Goal: Task Accomplishment & Management: Complete application form

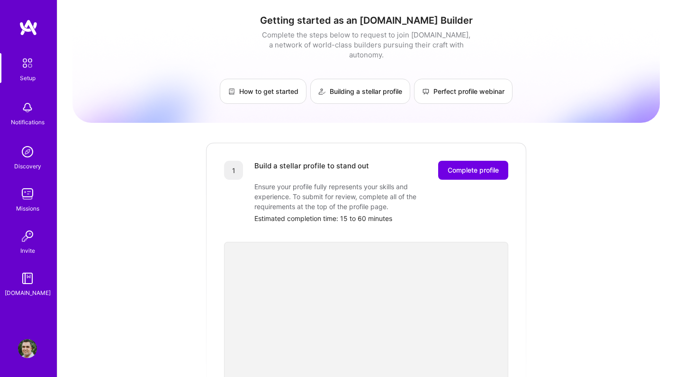
click at [552, 297] on div "Getting started as an [DOMAIN_NAME] Builder Complete the steps below to request…" at bounding box center [365, 370] width 587 height 726
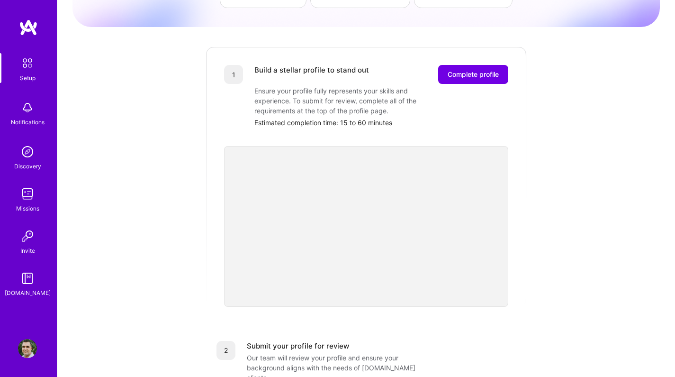
scroll to position [101, 0]
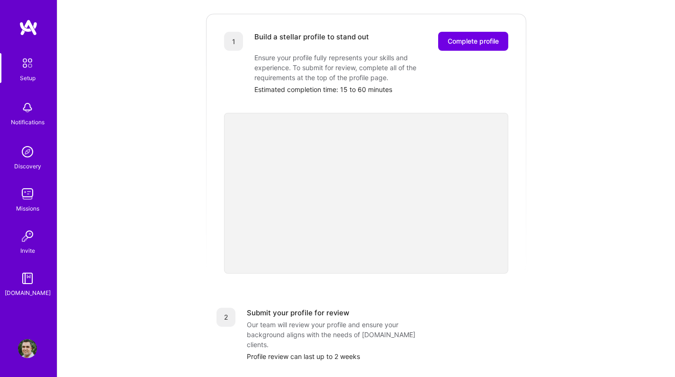
scroll to position [133, 0]
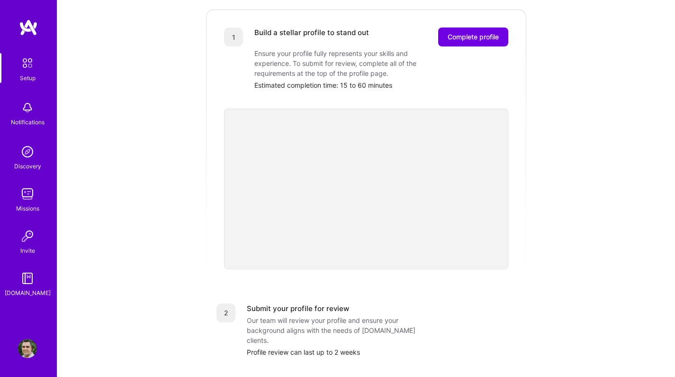
click at [583, 216] on div "Getting started as an [DOMAIN_NAME] Builder Complete the steps below to request…" at bounding box center [365, 237] width 587 height 726
click at [548, 207] on div "Getting started as an [DOMAIN_NAME] Builder Complete the steps below to request…" at bounding box center [365, 237] width 587 height 726
click at [466, 32] on span "Complete profile" at bounding box center [473, 36] width 51 height 9
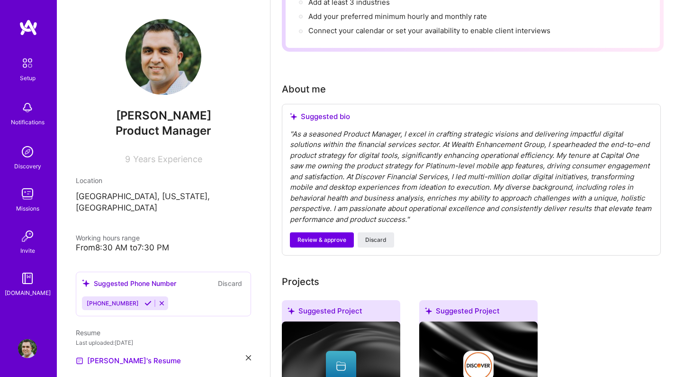
scroll to position [197, 0]
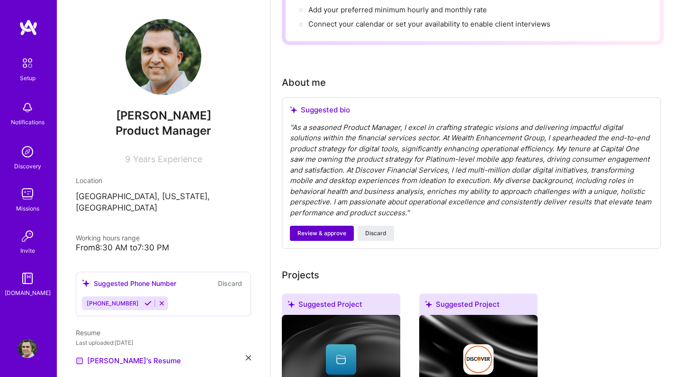
click at [333, 229] on span "Review & approve" at bounding box center [322, 233] width 49 height 9
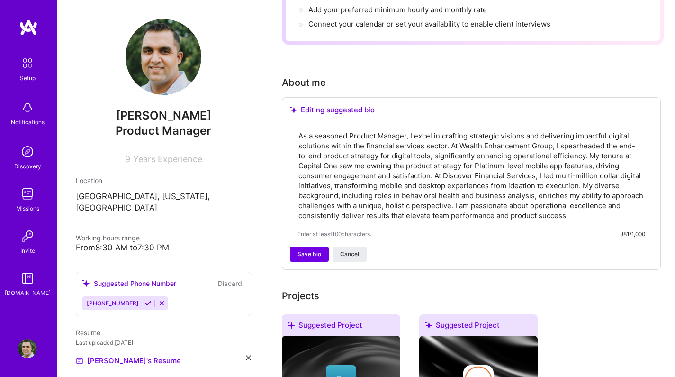
click at [436, 180] on textarea "As a seasoned Product Manager, I excel in crafting strategic visions and delive…" at bounding box center [472, 175] width 348 height 91
drag, startPoint x: 436, startPoint y: 180, endPoint x: 453, endPoint y: 225, distance: 47.5
click at [453, 225] on div "As a seasoned Product Manager, I excel in crafting strategic visions and delive…" at bounding box center [471, 184] width 363 height 124
click at [423, 170] on textarea "As a seasoned Product Manager, I excel in crafting strategic visions and delive…" at bounding box center [472, 175] width 348 height 91
drag, startPoint x: 580, startPoint y: 204, endPoint x: 299, endPoint y: 125, distance: 292.3
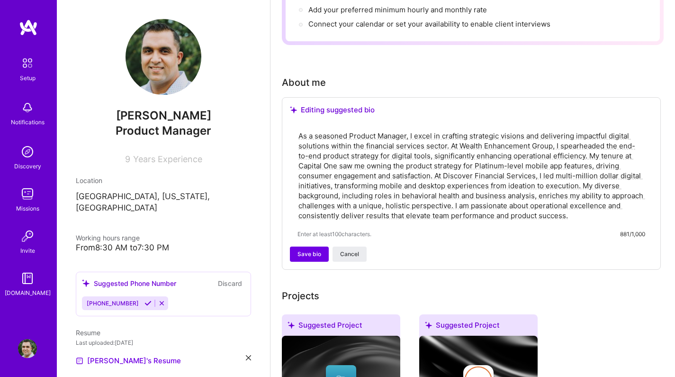
click at [299, 130] on textarea "As a seasoned Product Manager, I excel in crafting strategic visions and delive…" at bounding box center [472, 175] width 348 height 91
click at [313, 250] on span "Save bio" at bounding box center [310, 254] width 24 height 9
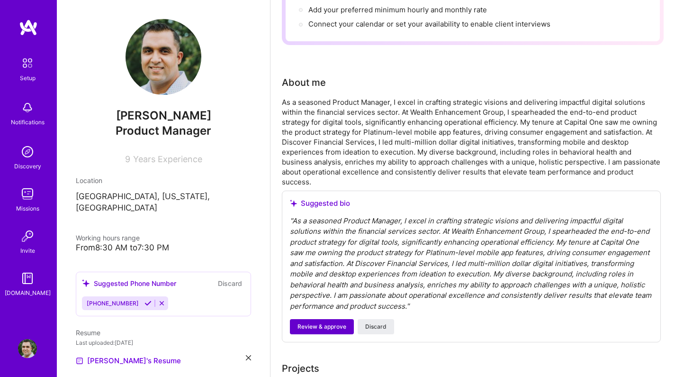
click at [317, 322] on span "Review & approve" at bounding box center [322, 326] width 49 height 9
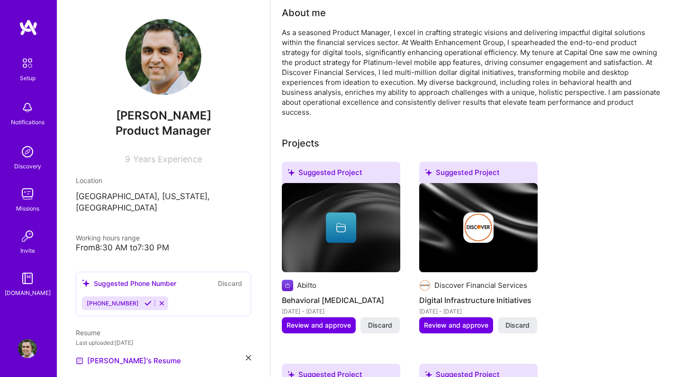
scroll to position [260, 0]
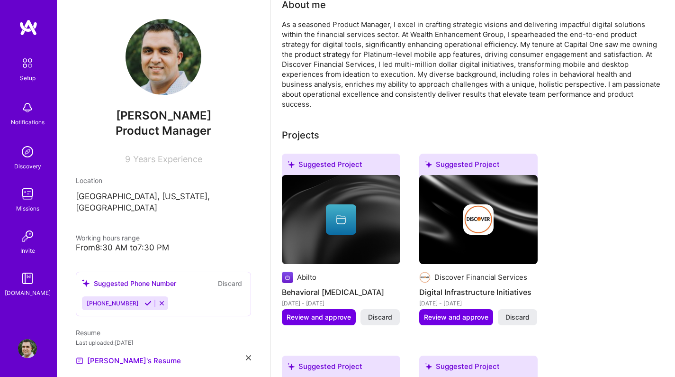
click at [34, 197] on img at bounding box center [27, 193] width 19 height 19
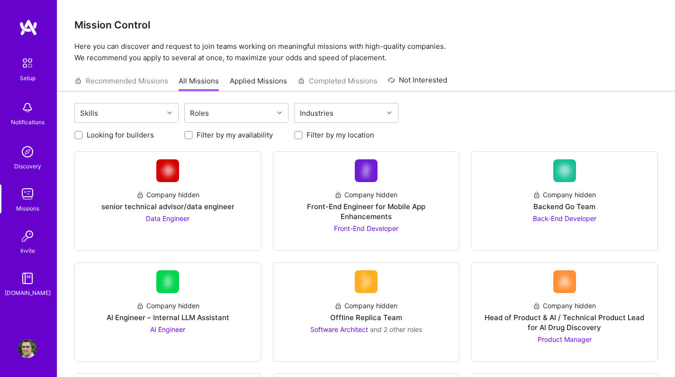
click at [519, 109] on div "Skills Roles Industries" at bounding box center [366, 114] width 584 height 22
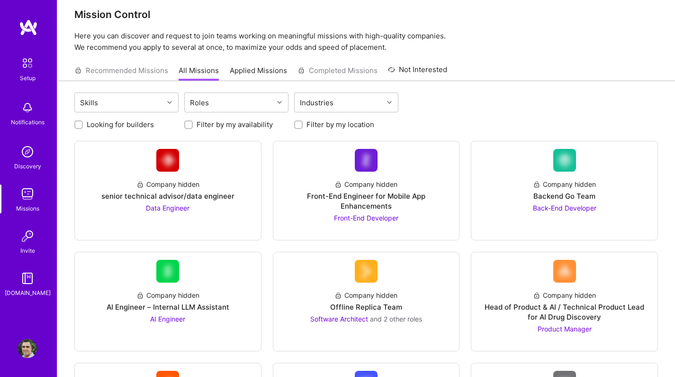
scroll to position [7, 0]
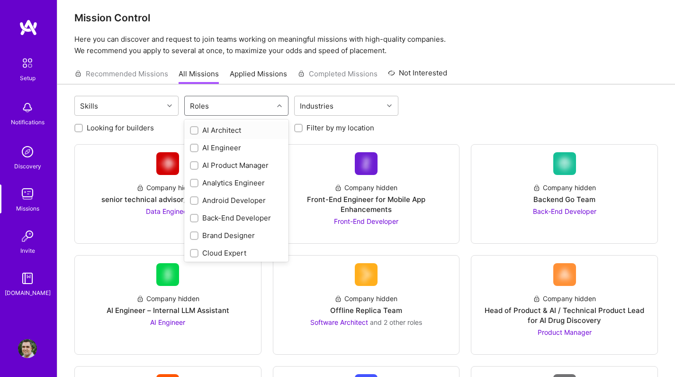
click at [235, 99] on div "Roles" at bounding box center [229, 105] width 89 height 19
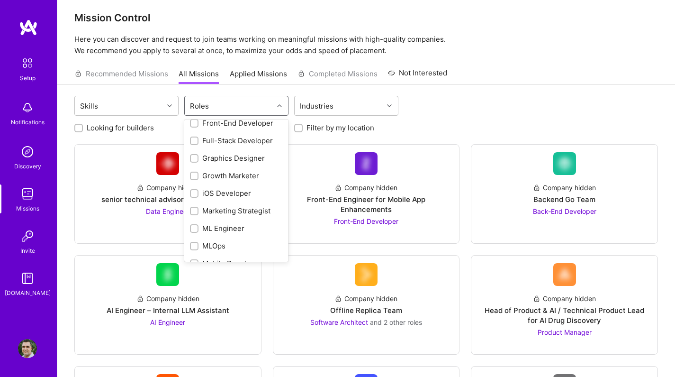
scroll to position [350, 0]
click at [243, 229] on div "Product Manager" at bounding box center [236, 228] width 93 height 10
checkbox input "true"
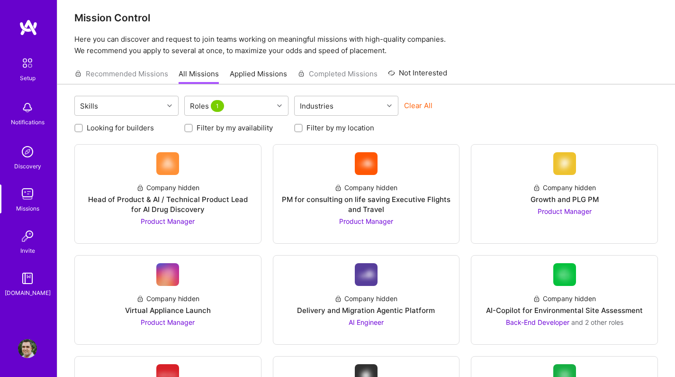
click at [450, 106] on div "Clear All" at bounding box center [456, 109] width 104 height 18
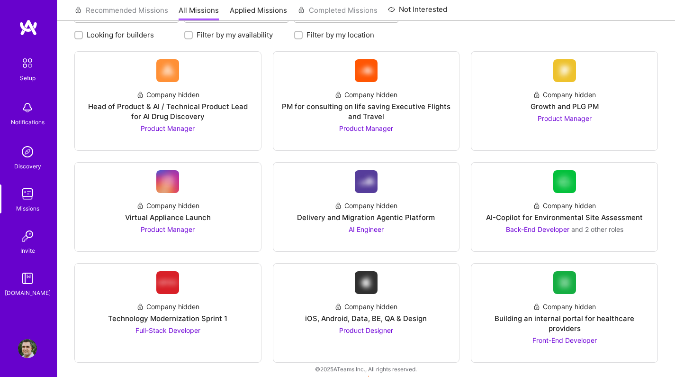
scroll to position [99, 0]
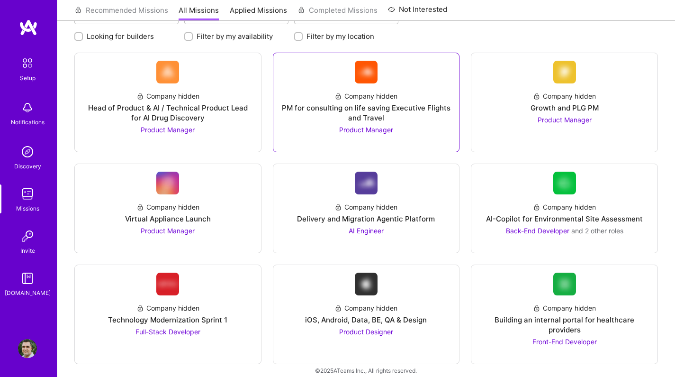
click at [416, 115] on div "PM for consulting on life saving Executive Flights and Travel" at bounding box center [366, 113] width 171 height 20
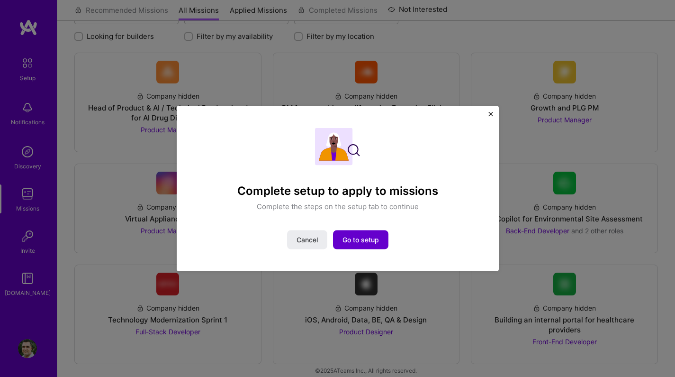
click at [357, 240] on span "Go to setup" at bounding box center [361, 239] width 36 height 9
